Goal: Information Seeking & Learning: Learn about a topic

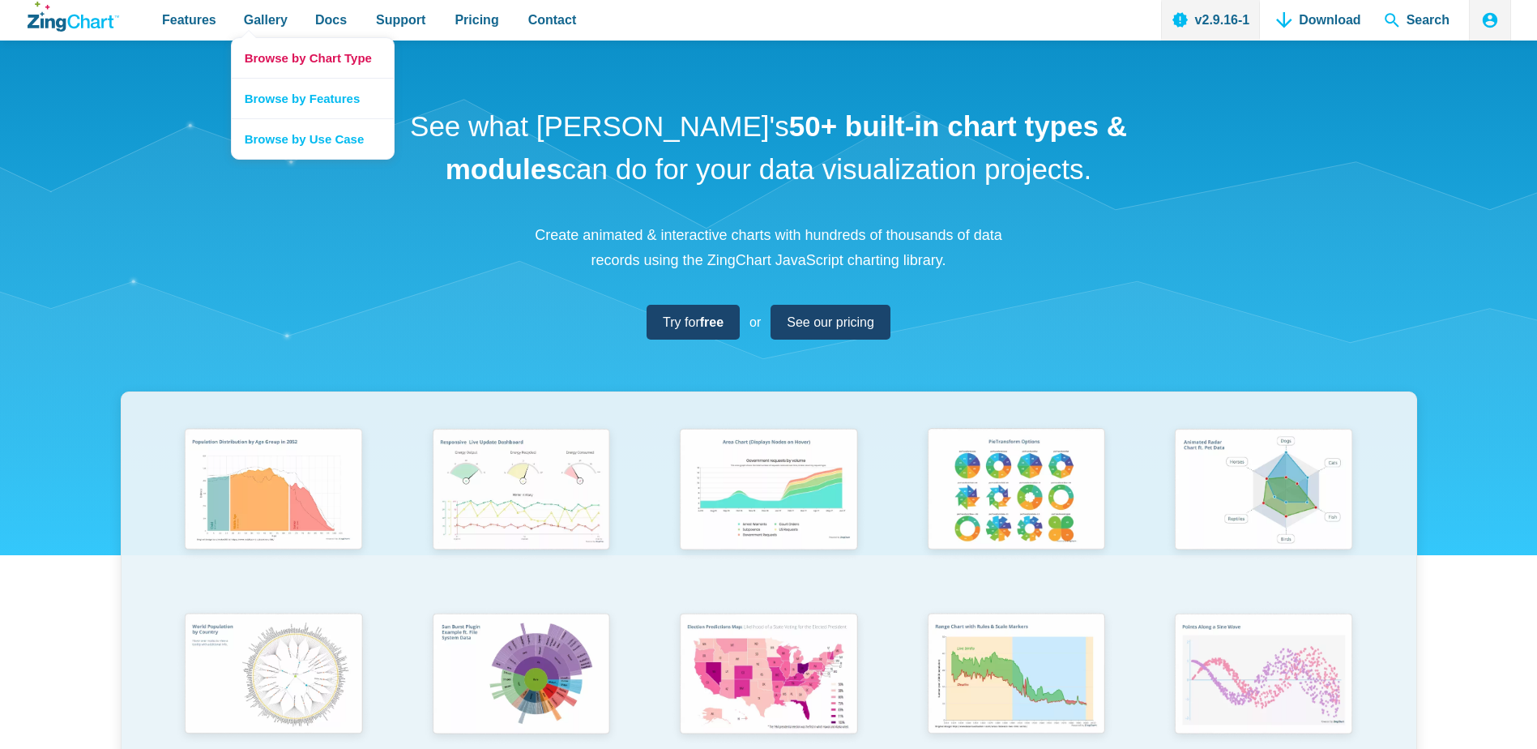
click at [280, 52] on link "Browse by Chart Type" at bounding box center [313, 58] width 162 height 40
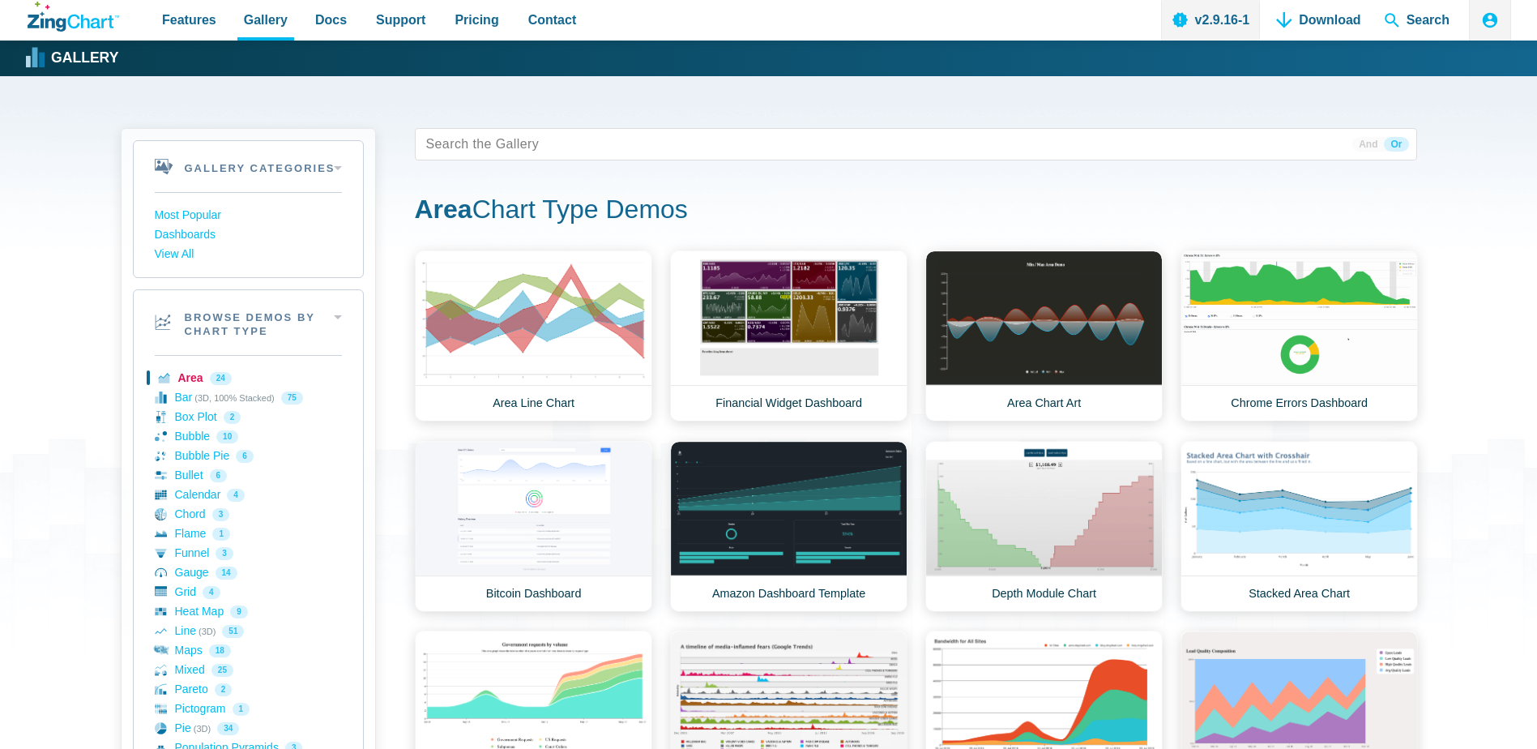
scroll to position [567, 0]
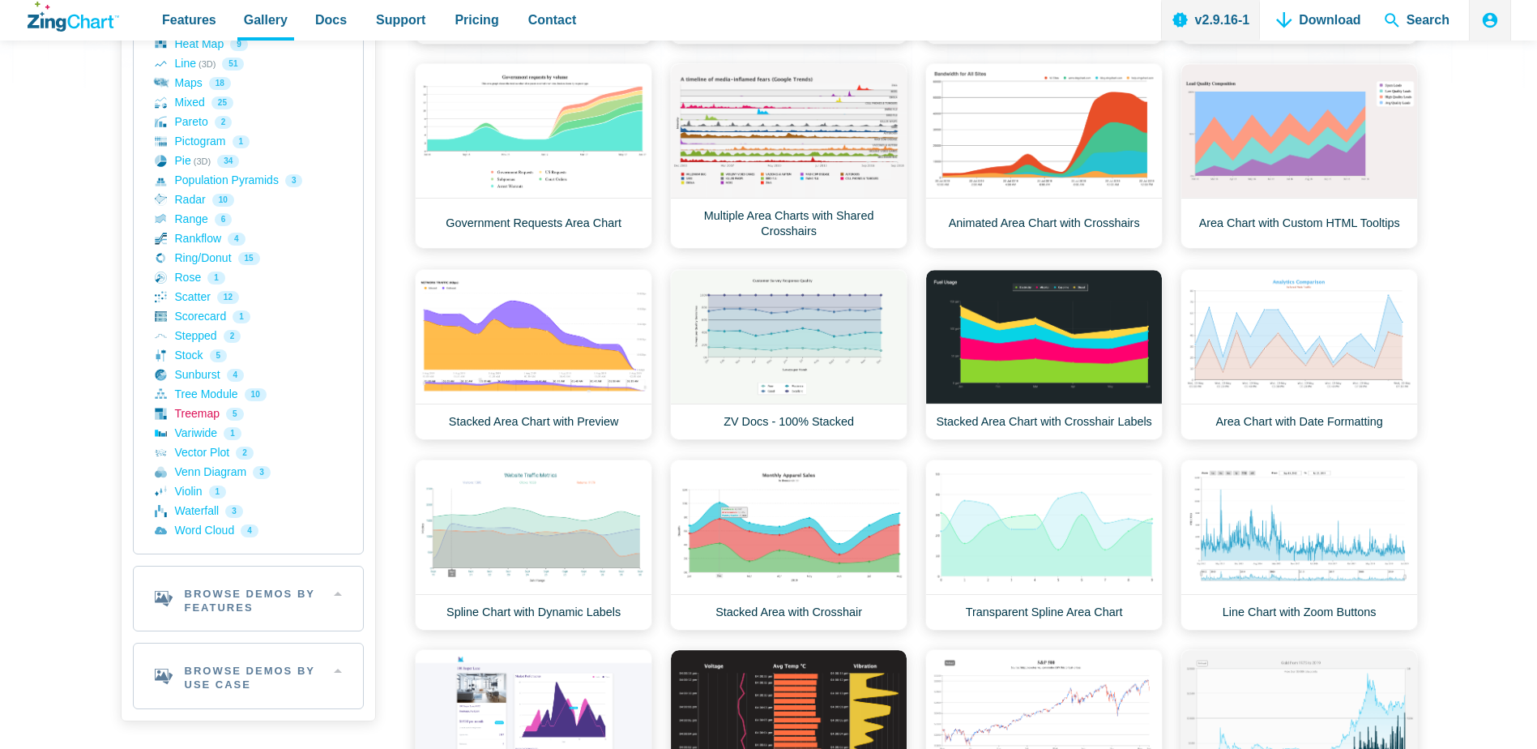
click at [203, 417] on link "Treemap 5" at bounding box center [248, 413] width 187 height 19
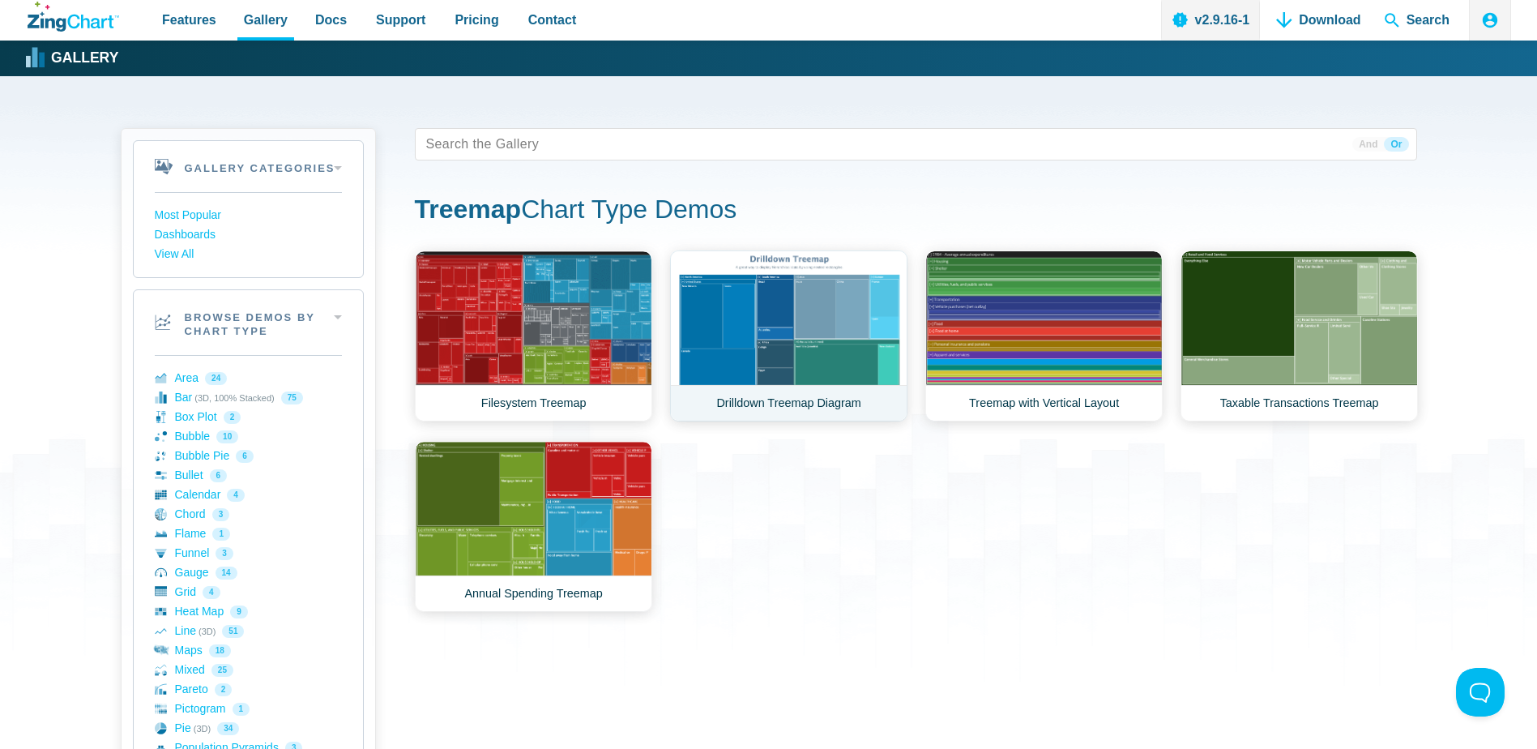
click at [790, 355] on link "Drilldown Treemap Diagram" at bounding box center [788, 335] width 237 height 171
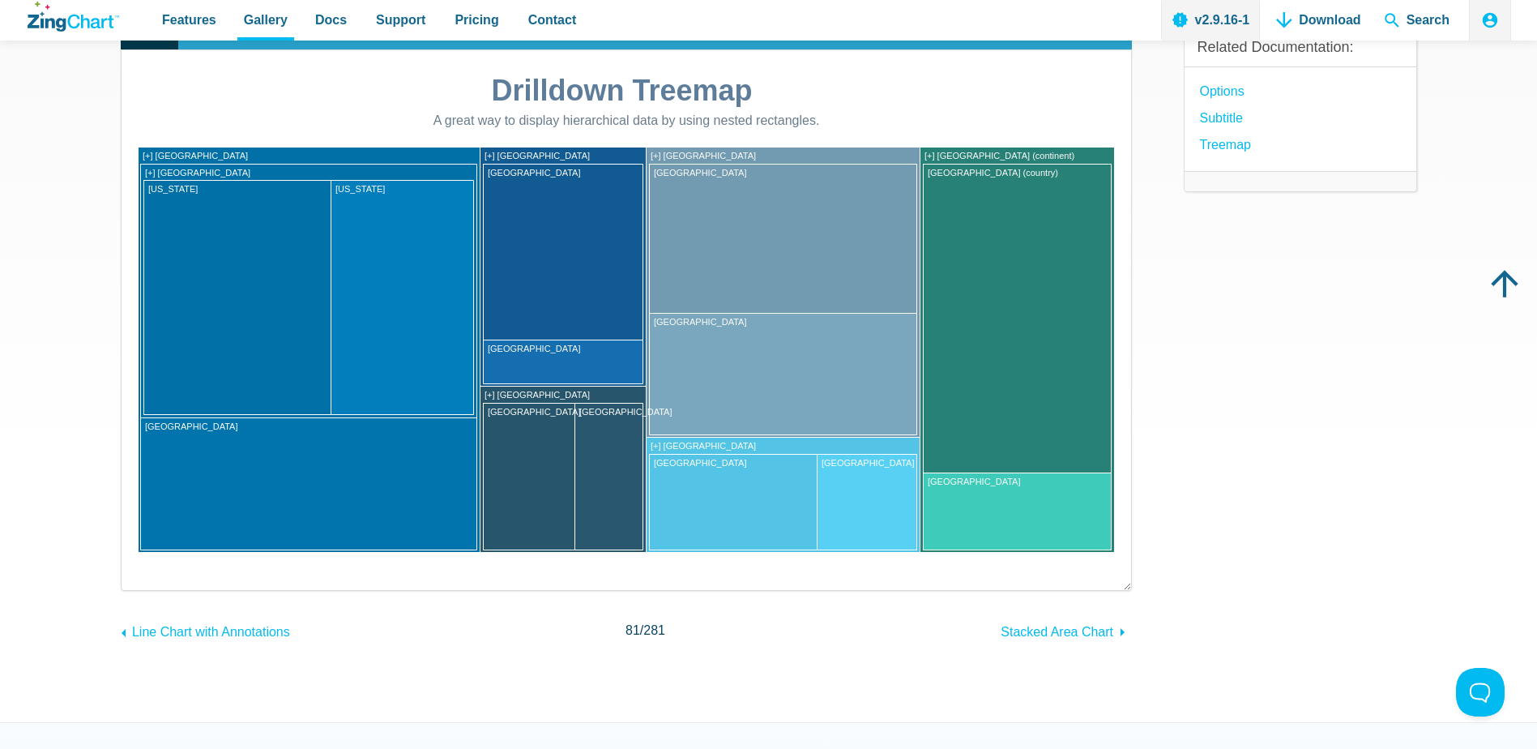
scroll to position [162, 0]
